Goal: Navigation & Orientation: Go to known website

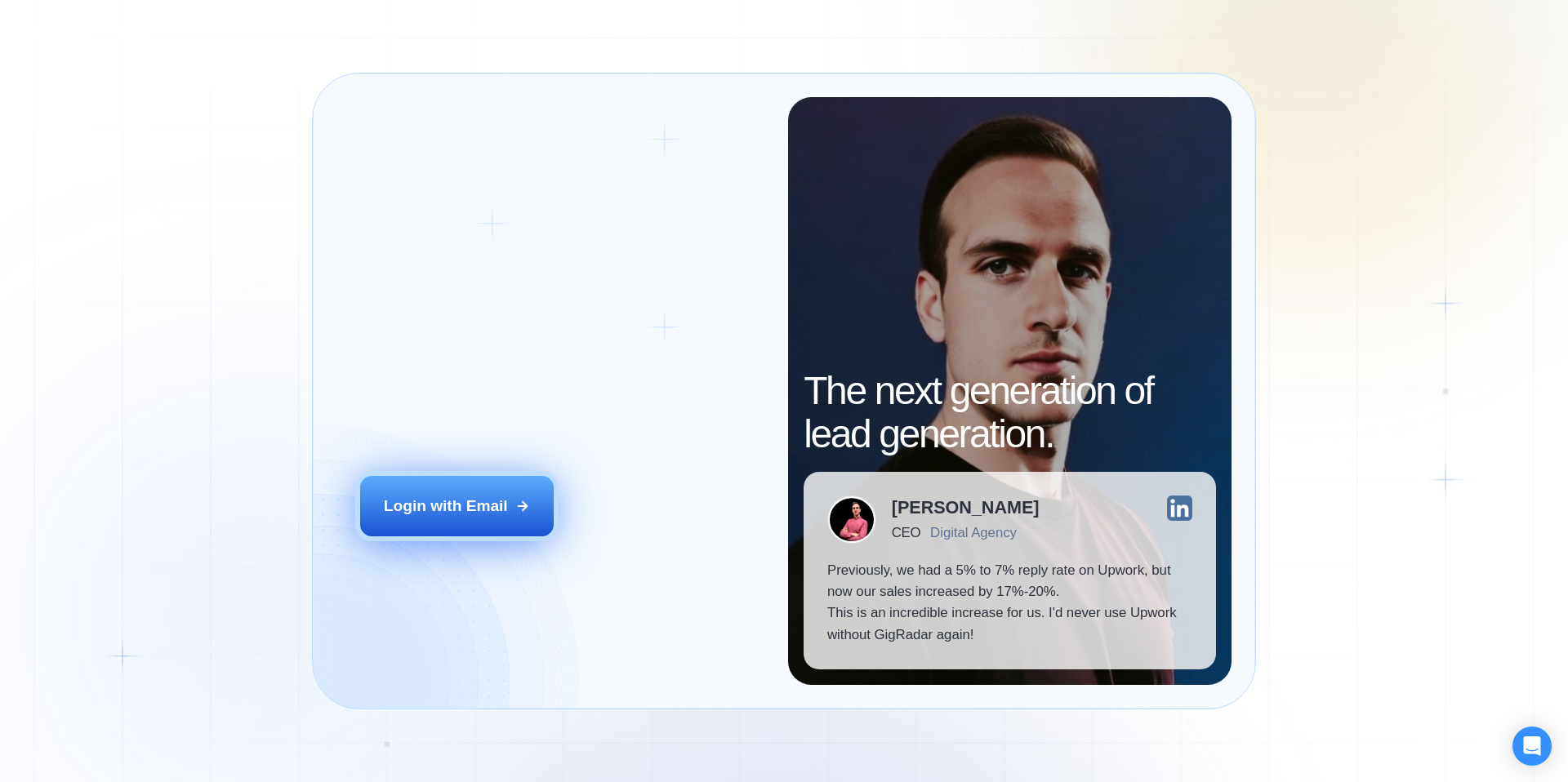
click at [484, 530] on button "Login with Email" at bounding box center [457, 506] width 194 height 60
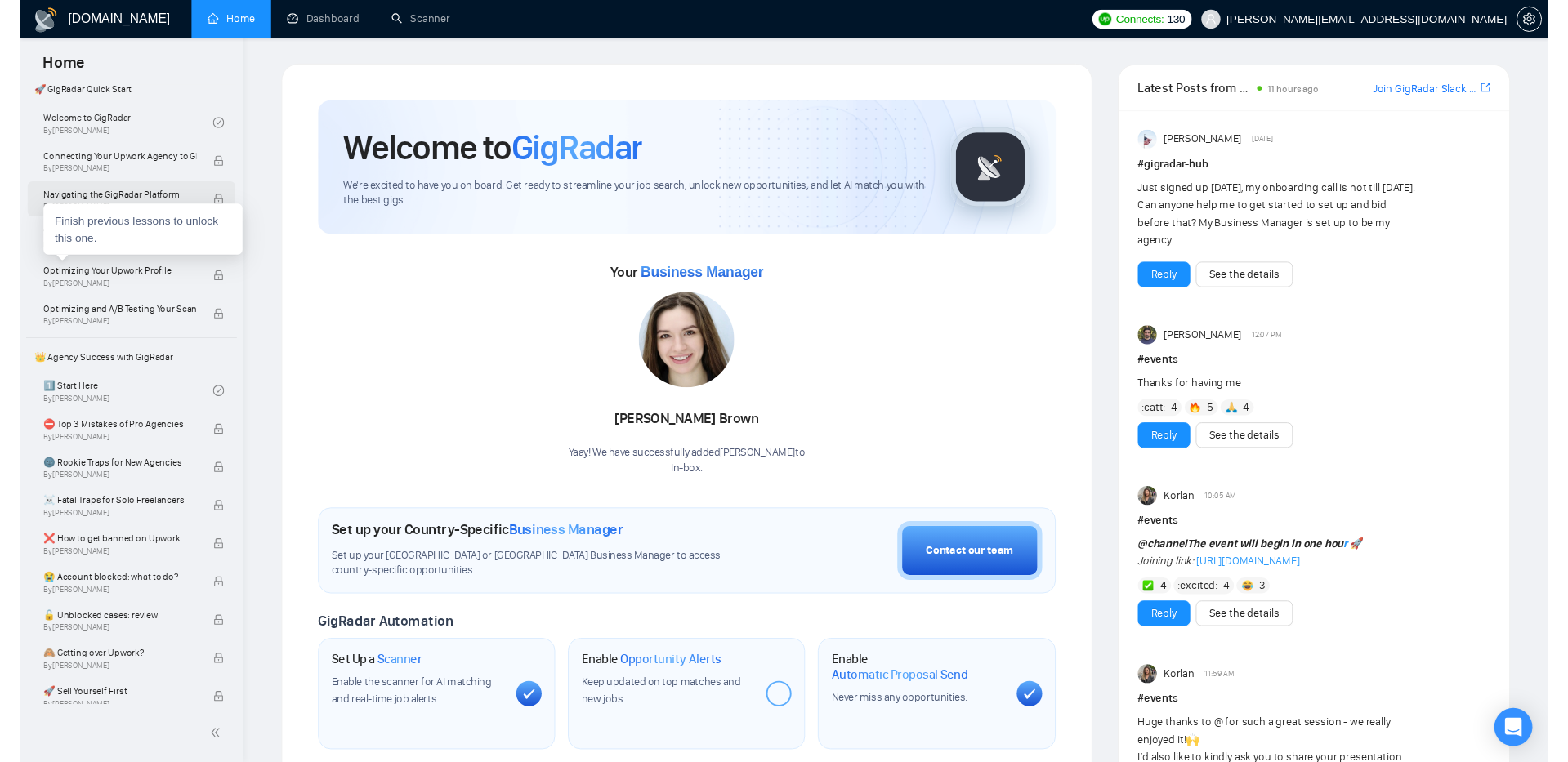
scroll to position [451, 0]
